Goal: Information Seeking & Learning: Find specific fact

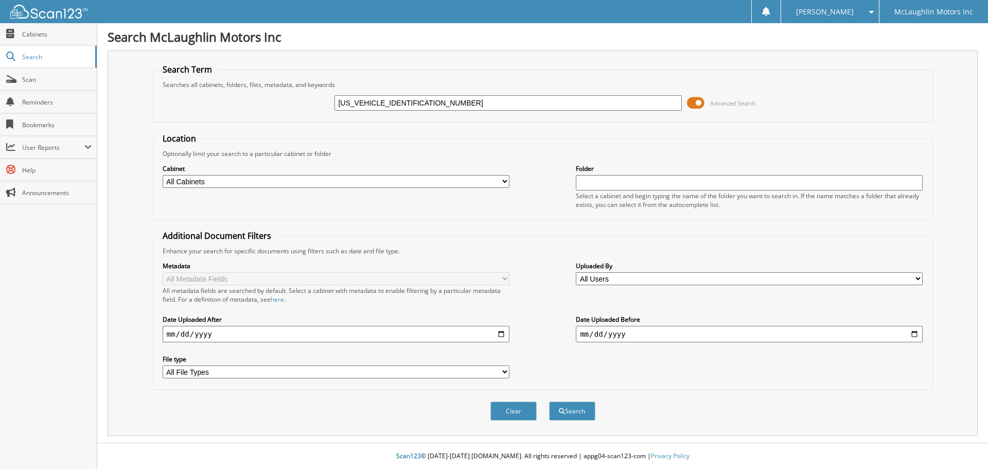
drag, startPoint x: 388, startPoint y: 102, endPoint x: 277, endPoint y: 105, distance: 110.7
click at [277, 105] on div "JF2SLDRC2SH588753 Advanced Search" at bounding box center [542, 103] width 771 height 28
type input "588753"
click at [416, 133] on fieldset "Location Optionally limit your search to a particular cabinet or folder Cabinet…" at bounding box center [543, 176] width 782 height 87
click at [571, 410] on button "Search" at bounding box center [572, 410] width 46 height 19
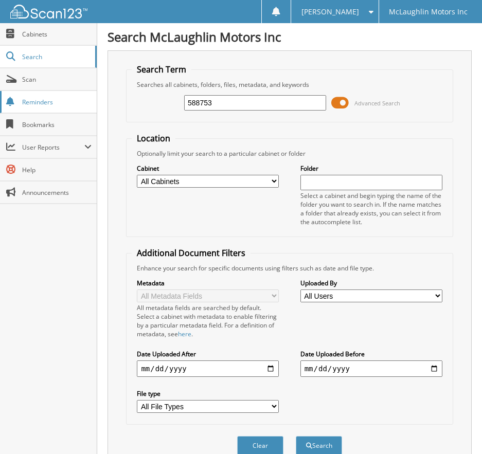
drag, startPoint x: 230, startPoint y: 108, endPoint x: 90, endPoint y: 109, distance: 140.0
click at [90, 109] on body "[PERSON_NAME] Settings Logout [PERSON_NAME] Motors Inc Close Cabinets Search Sc…" at bounding box center [241, 269] width 482 height 538
click at [198, 104] on input "text" at bounding box center [255, 102] width 142 height 15
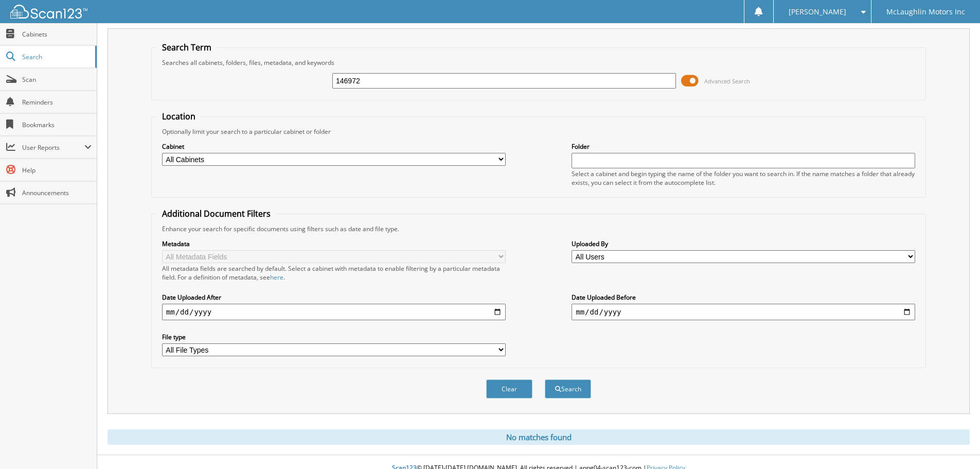
scroll to position [34, 0]
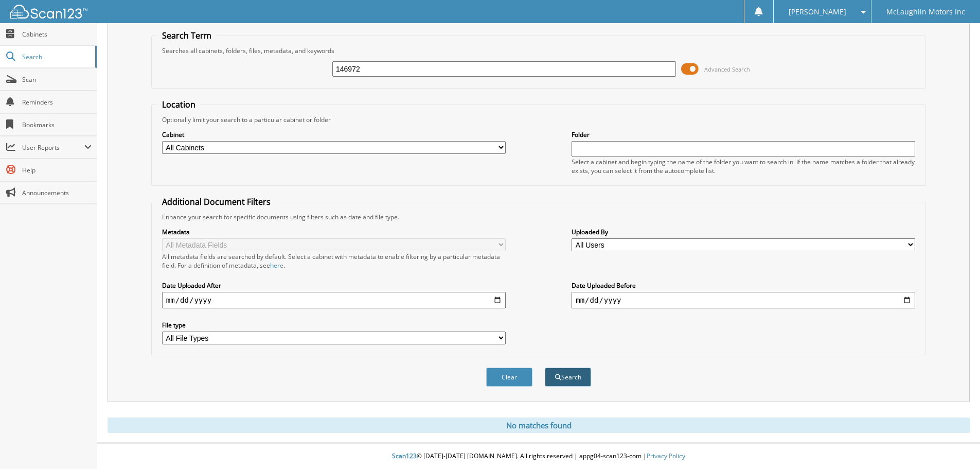
type input "146972"
click at [579, 371] on button "Search" at bounding box center [568, 376] width 46 height 19
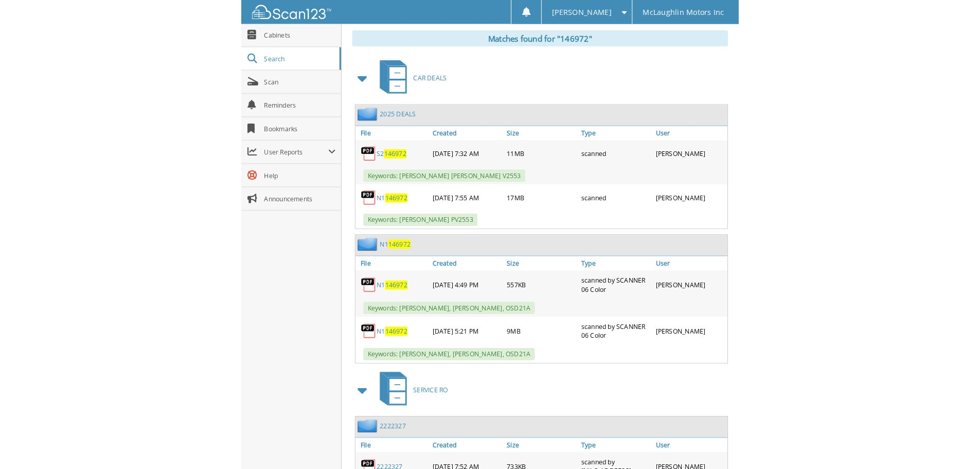
scroll to position [463, 0]
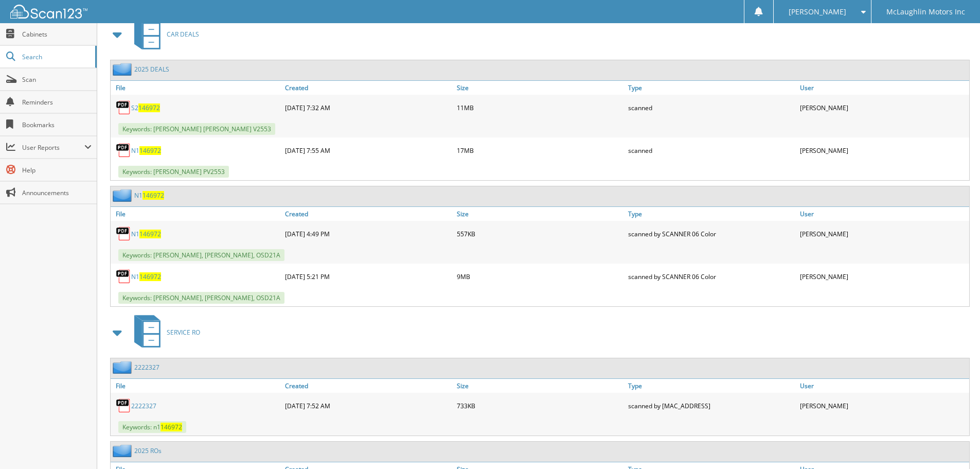
click at [150, 235] on span "146972" at bounding box center [150, 234] width 22 height 9
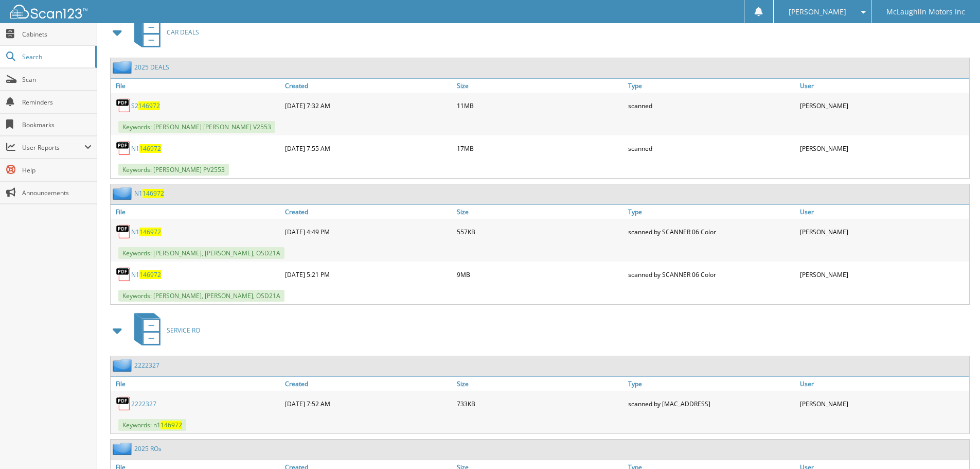
scroll to position [484, 0]
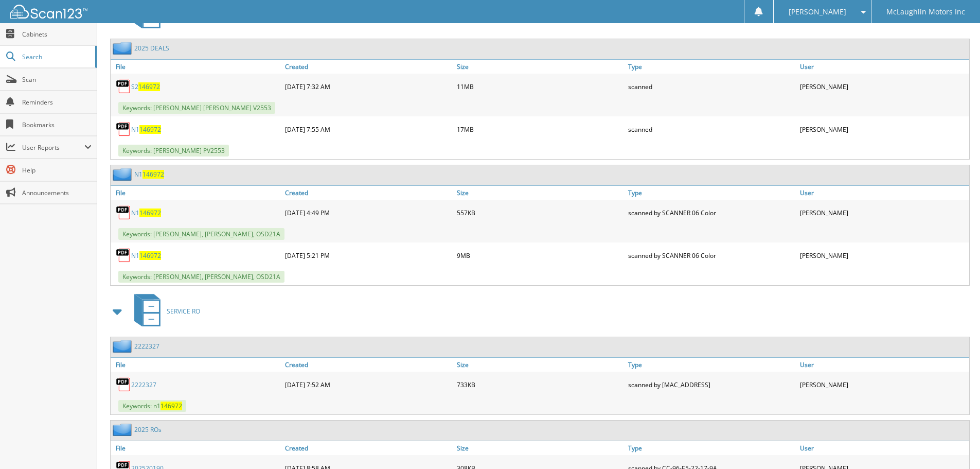
click at [151, 254] on span "146972" at bounding box center [150, 255] width 22 height 9
